Goal: Find specific page/section: Find specific page/section

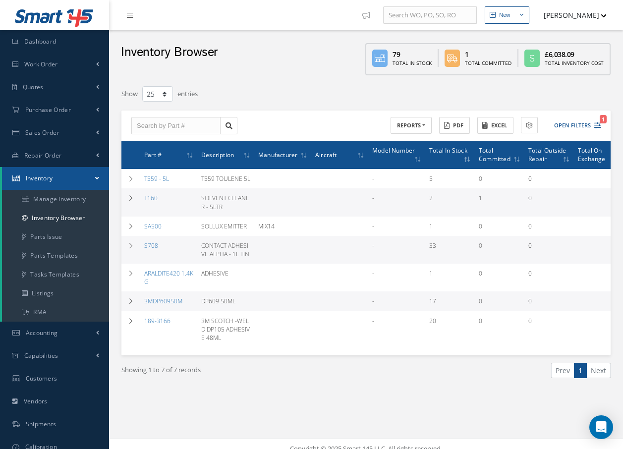
select select "25"
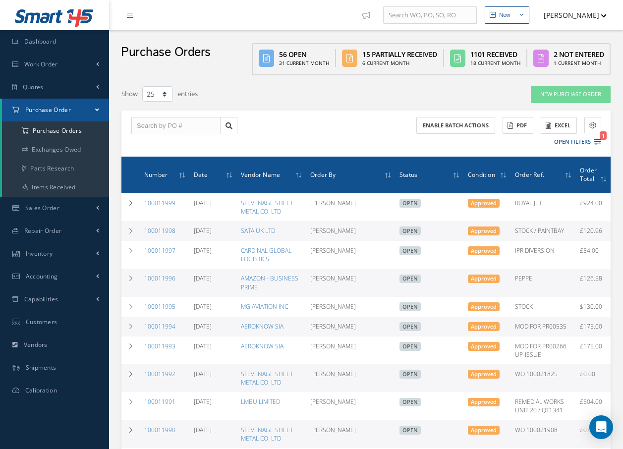
select select "25"
click at [50, 255] on span "Inventory" at bounding box center [39, 253] width 27 height 8
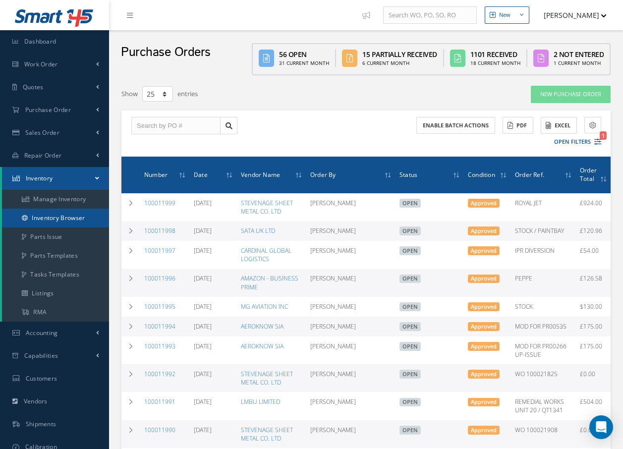
click at [58, 215] on link "Inventory Browser" at bounding box center [55, 218] width 107 height 19
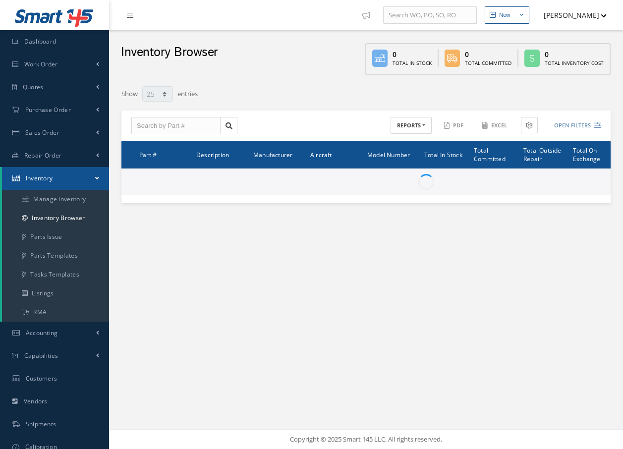
select select "25"
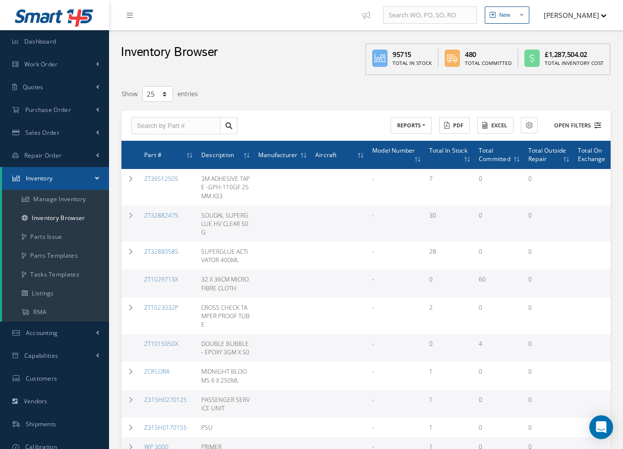
click at [584, 126] on button "Open Filters" at bounding box center [573, 126] width 56 height 16
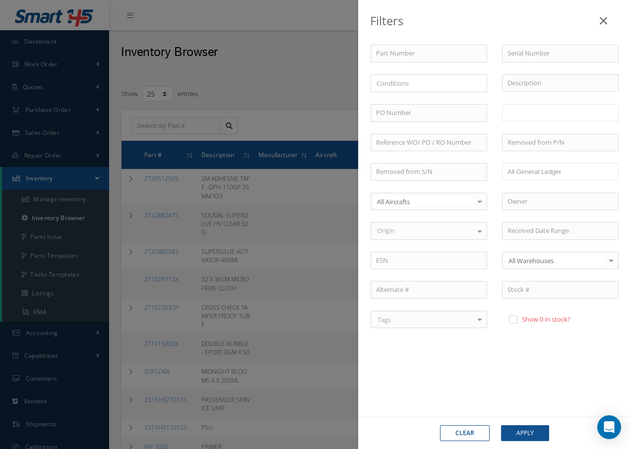
click at [585, 114] on ul at bounding box center [560, 112] width 117 height 17
click at [536, 432] on button "Apply" at bounding box center [525, 433] width 48 height 16
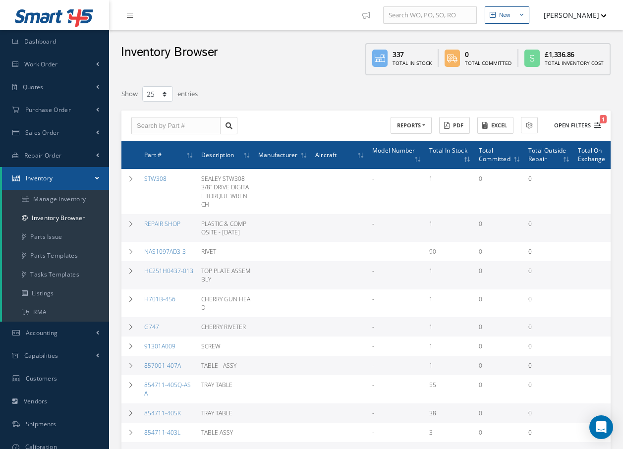
click at [571, 121] on button "Open Filters 1" at bounding box center [573, 126] width 56 height 16
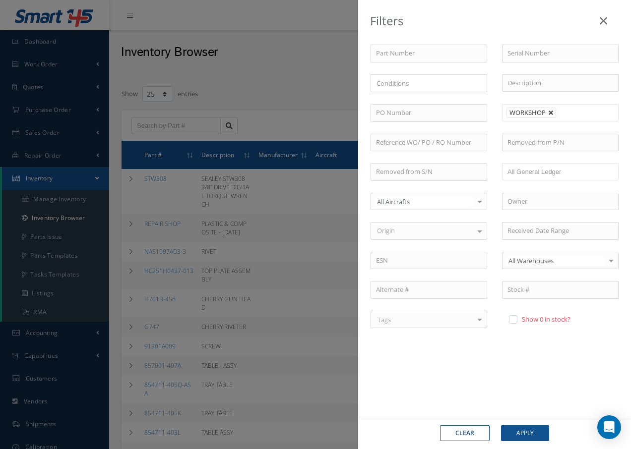
click at [551, 115] on link at bounding box center [551, 113] width 6 height 6
type input "Locations"
click at [550, 115] on li at bounding box center [527, 112] width 47 height 13
click at [524, 436] on button "Apply" at bounding box center [525, 433] width 48 height 16
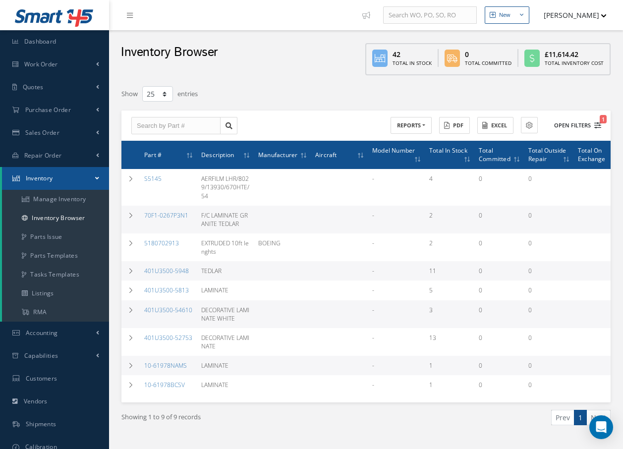
click at [595, 124] on icon "1" at bounding box center [598, 125] width 7 height 7
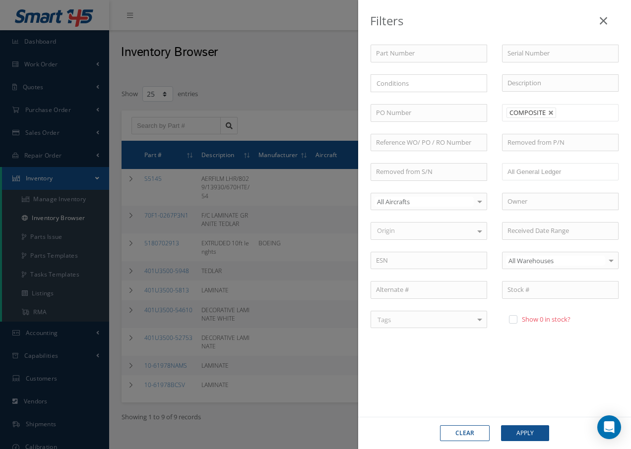
click at [549, 114] on link at bounding box center [551, 113] width 6 height 6
type input "Locations"
click at [541, 114] on input "text" at bounding box center [527, 113] width 40 height 12
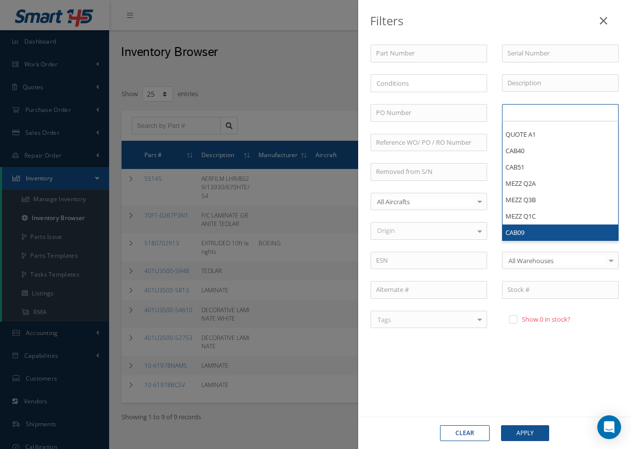
scroll to position [1190, 0]
type input "Locations"
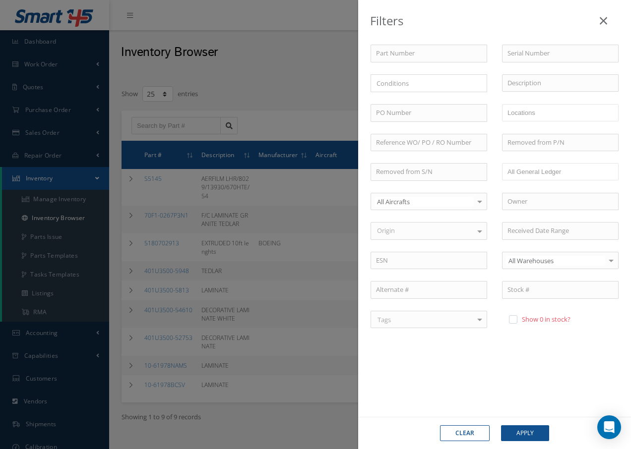
drag, startPoint x: 496, startPoint y: 138, endPoint x: 504, endPoint y: 123, distance: 16.4
click at [499, 133] on div "Part Number Serial Number × Loading... Description PO Number WORKSHOP CAB39 CAB…" at bounding box center [494, 195] width 263 height 300
